Goal: Task Accomplishment & Management: Use online tool/utility

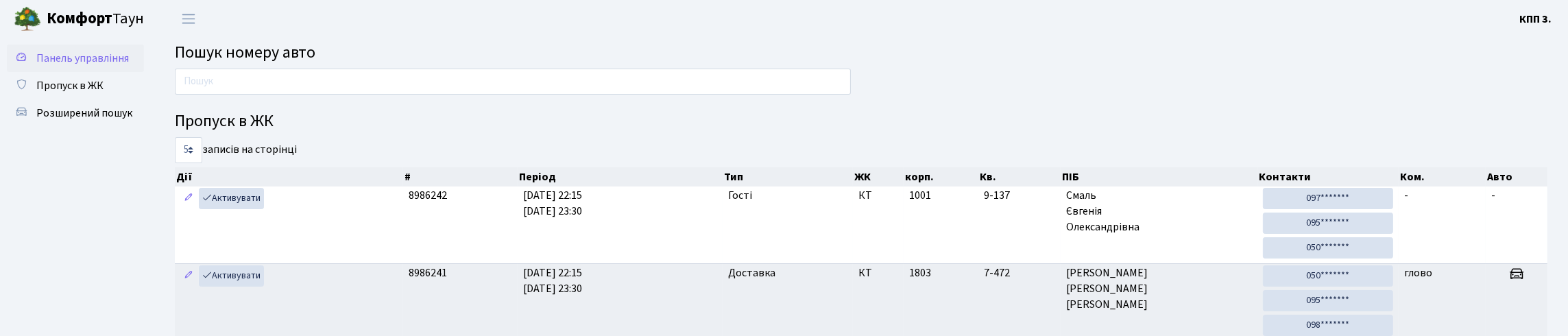
click at [91, 69] on link "Панель управління" at bounding box center [76, 58] width 137 height 27
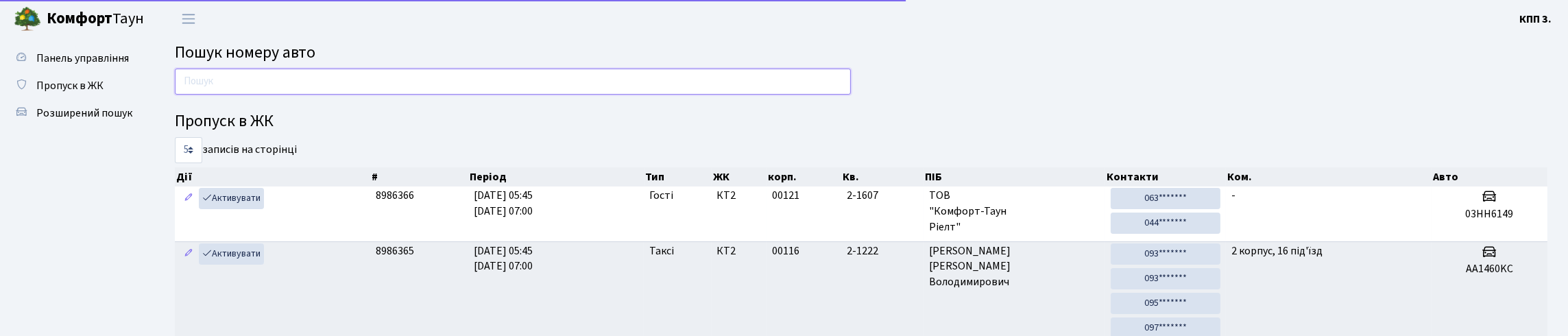
click at [205, 94] on input "text" at bounding box center [513, 81] width 676 height 26
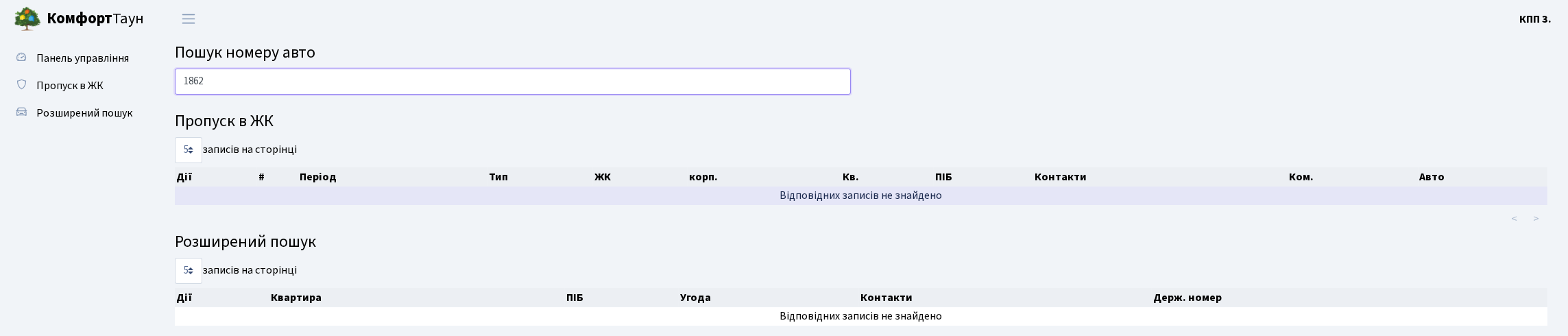
type input "1862"
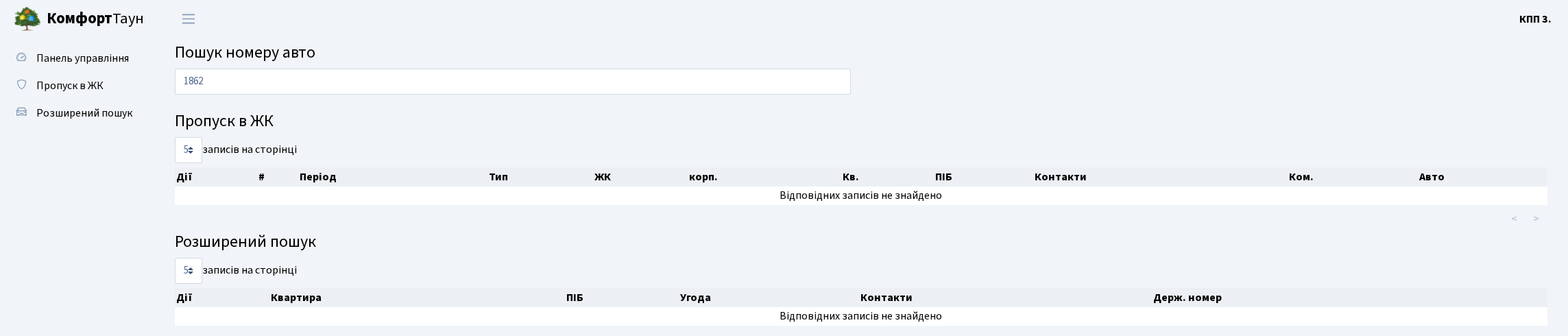
click at [315, 65] on span "Пошук номеру авто" at bounding box center [245, 52] width 140 height 24
click at [284, 94] on input "1862" at bounding box center [513, 81] width 676 height 26
click at [130, 64] on link "Панель управління" at bounding box center [76, 58] width 137 height 27
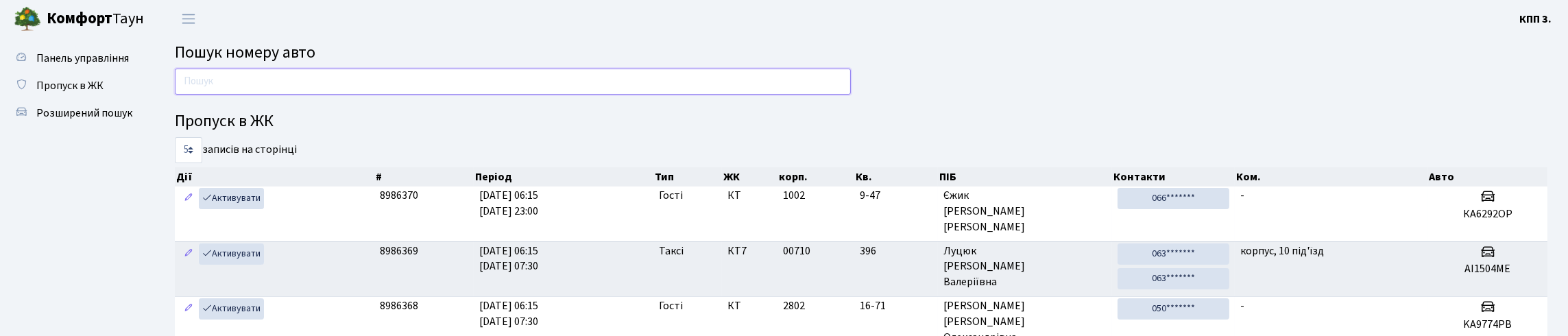
click at [239, 90] on input "text" at bounding box center [513, 81] width 676 height 26
type input "6308"
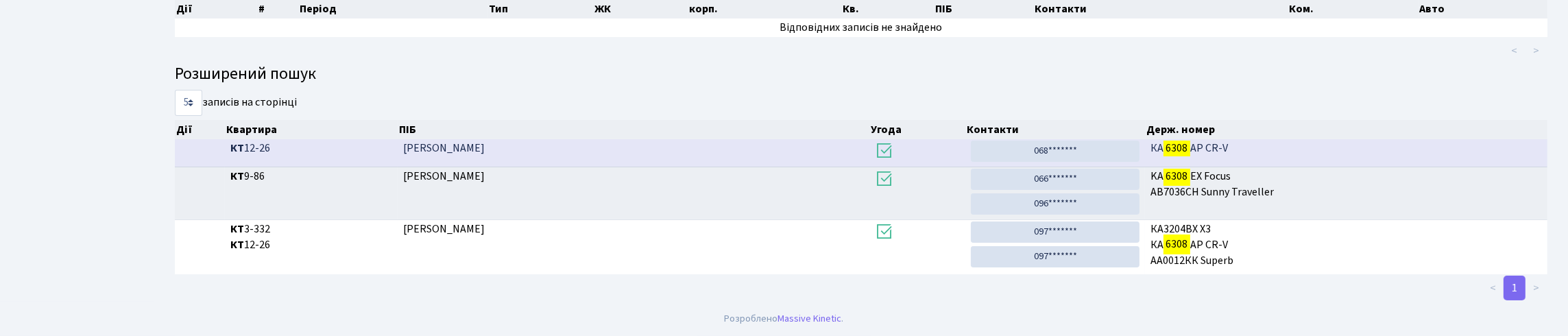
scroll to position [266, 0]
